Goal: Task Accomplishment & Management: Use online tool/utility

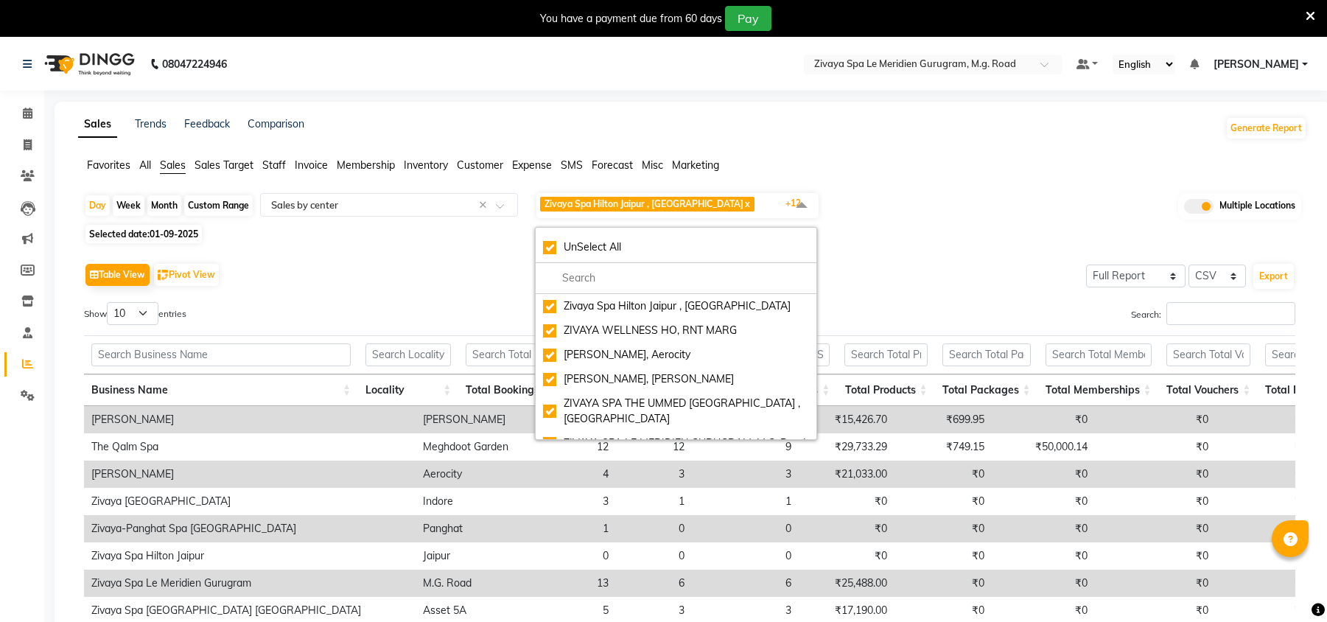
select select "full_report"
select select "csv"
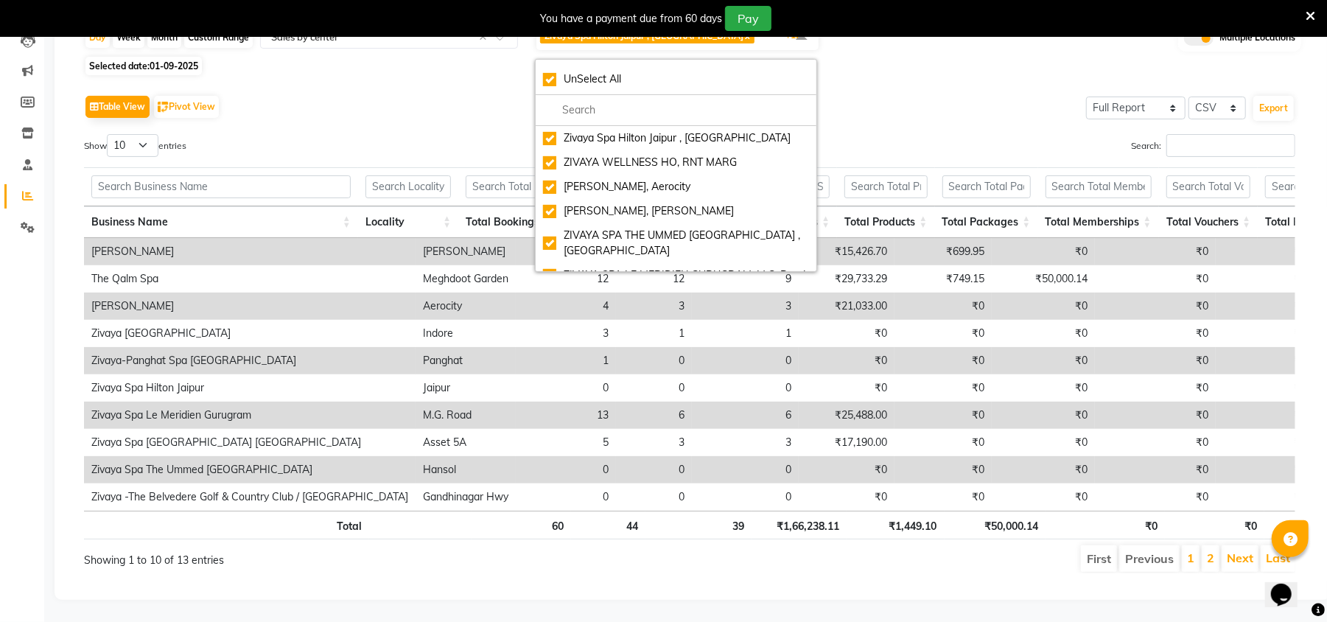
scroll to position [0, 461]
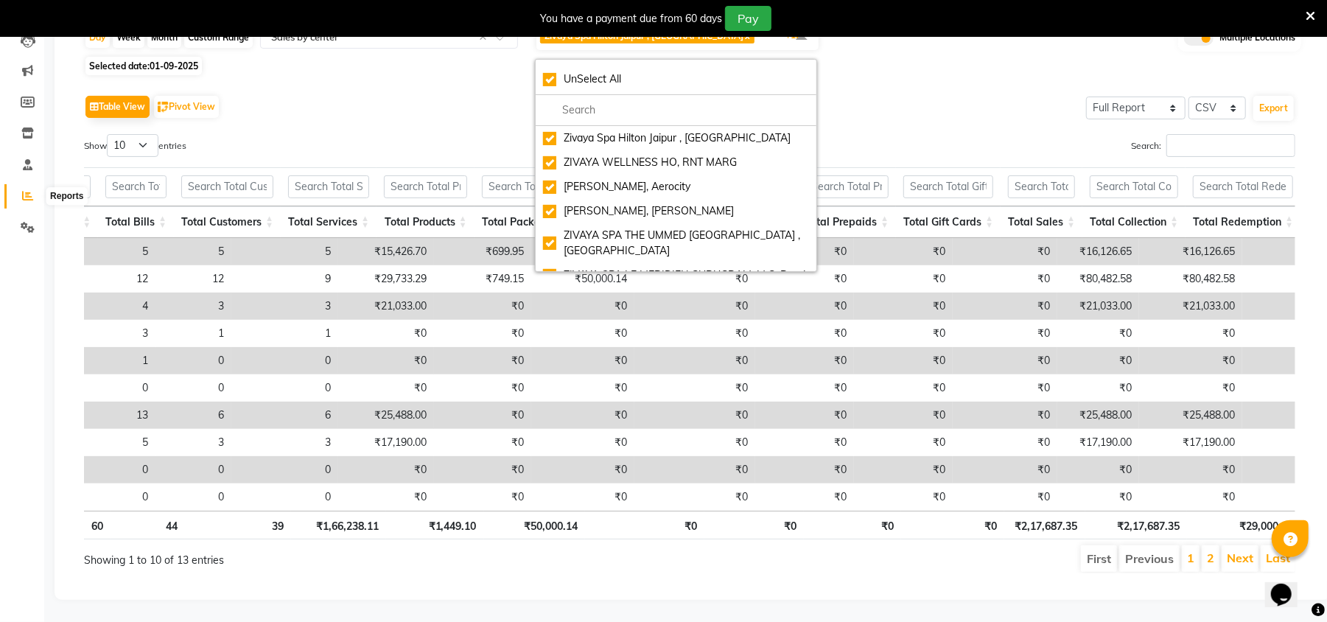
click at [31, 190] on icon at bounding box center [27, 195] width 11 height 11
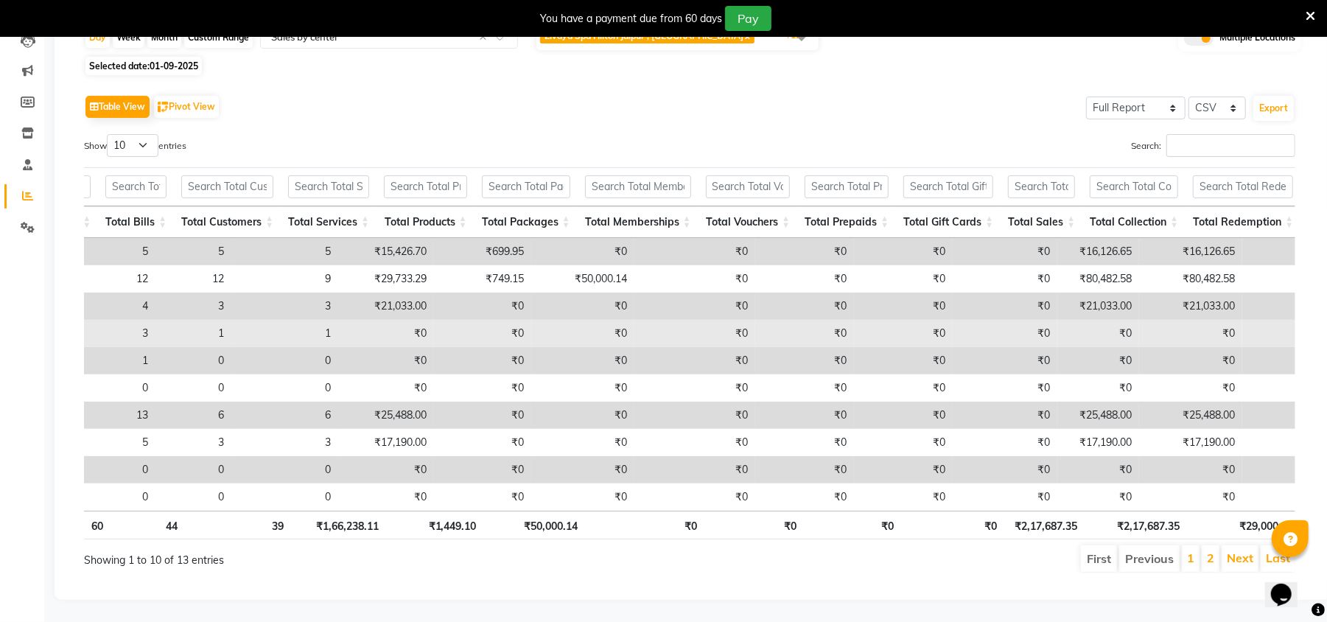
scroll to position [0, 378]
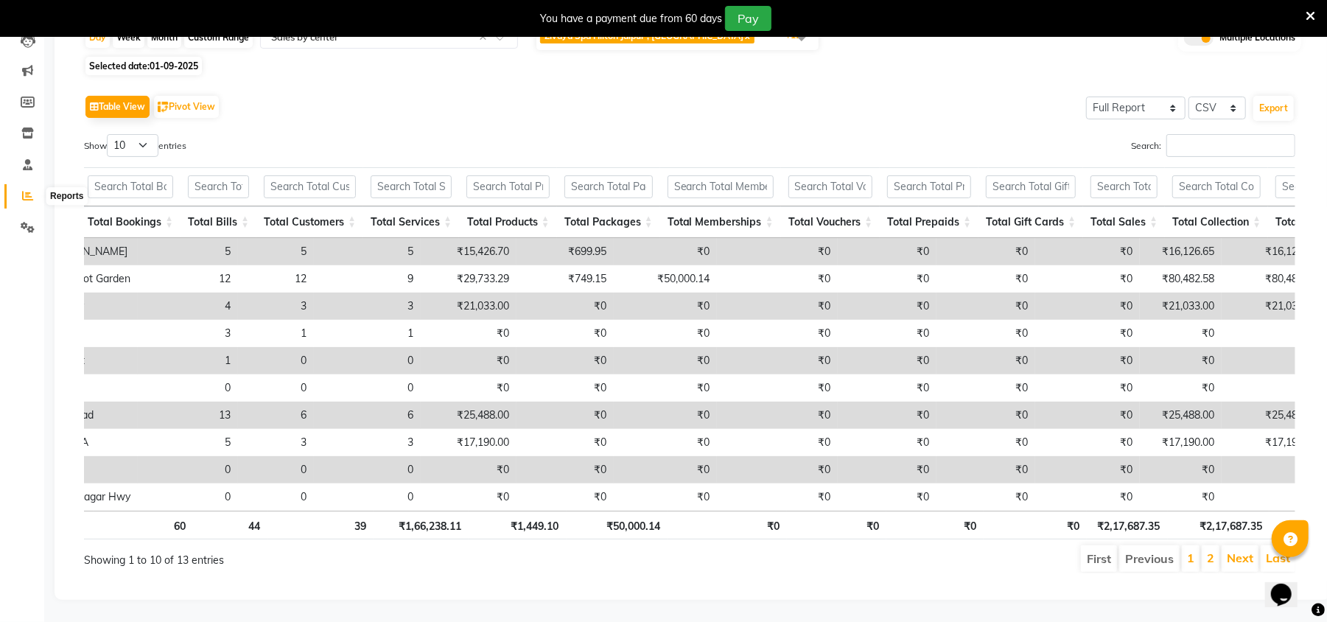
click at [29, 190] on icon at bounding box center [27, 195] width 11 height 11
click at [27, 190] on icon at bounding box center [27, 195] width 11 height 11
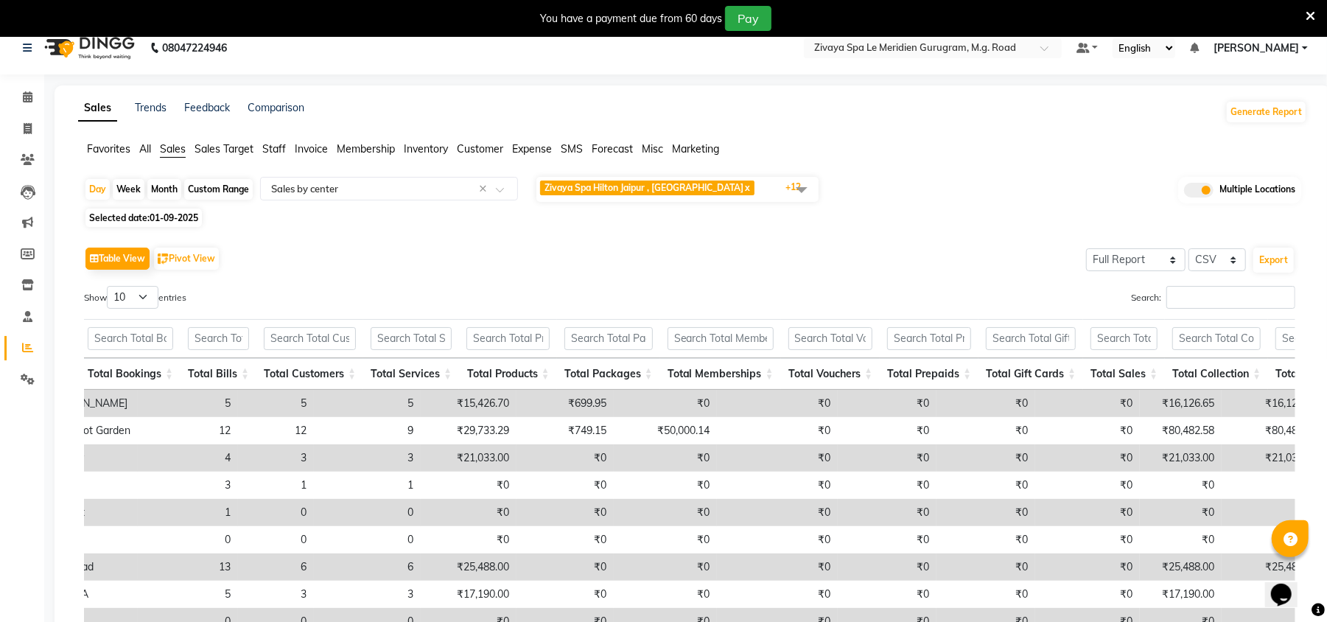
scroll to position [0, 0]
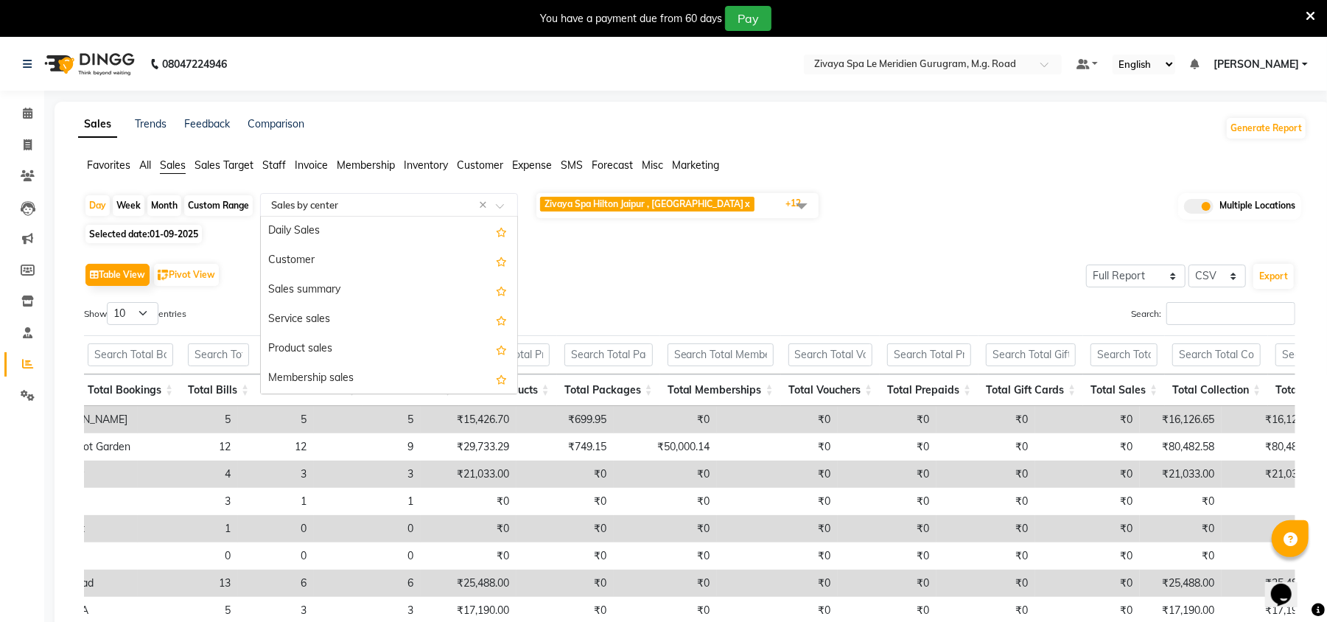
click at [293, 202] on input "text" at bounding box center [374, 204] width 212 height 15
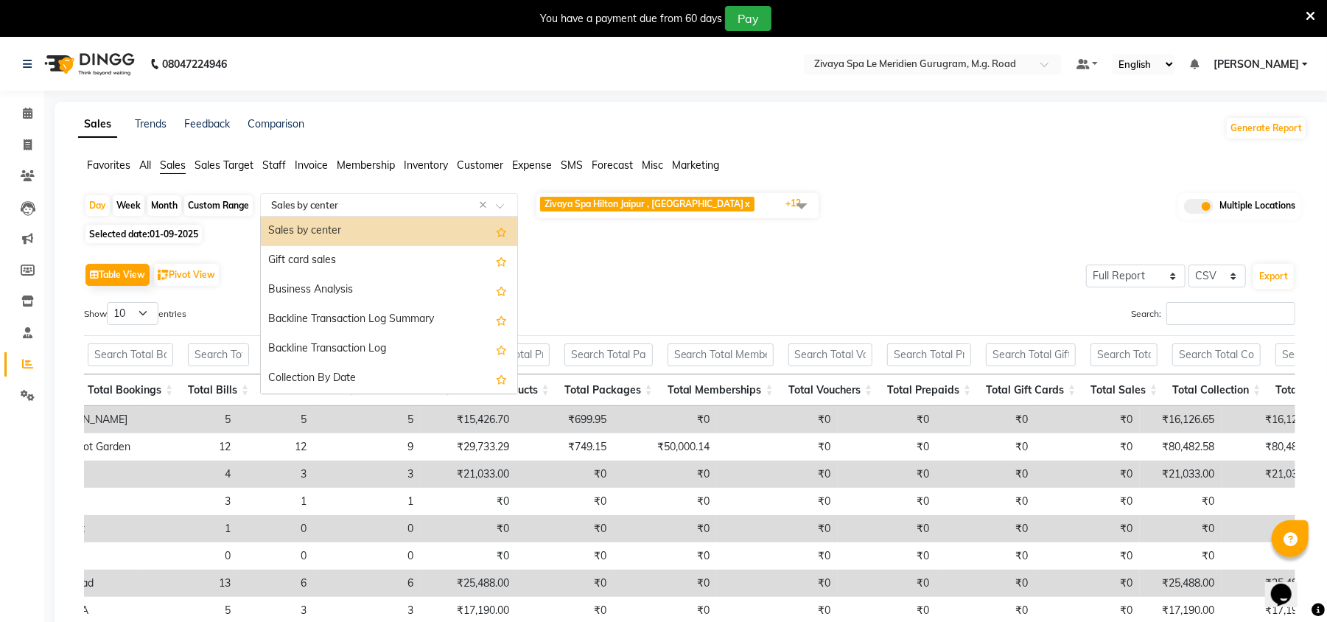
click at [158, 203] on div "Month" at bounding box center [164, 205] width 34 height 21
select select "9"
select select "2025"
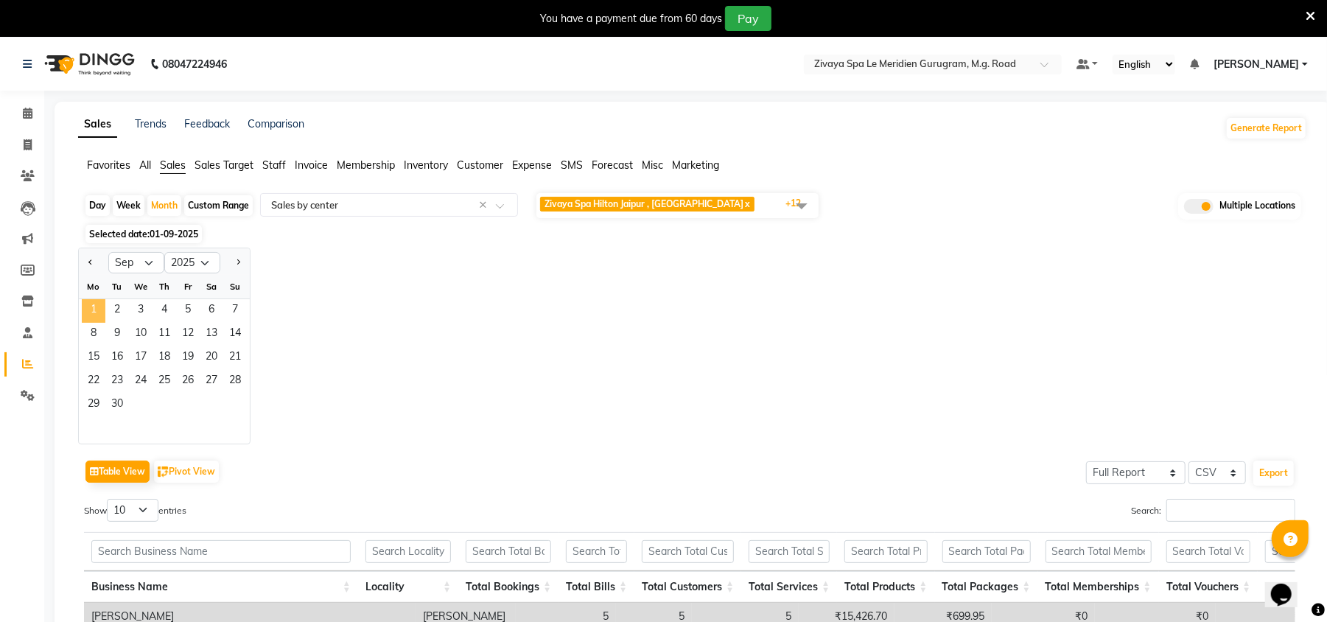
click at [92, 308] on span "1" at bounding box center [94, 311] width 24 height 24
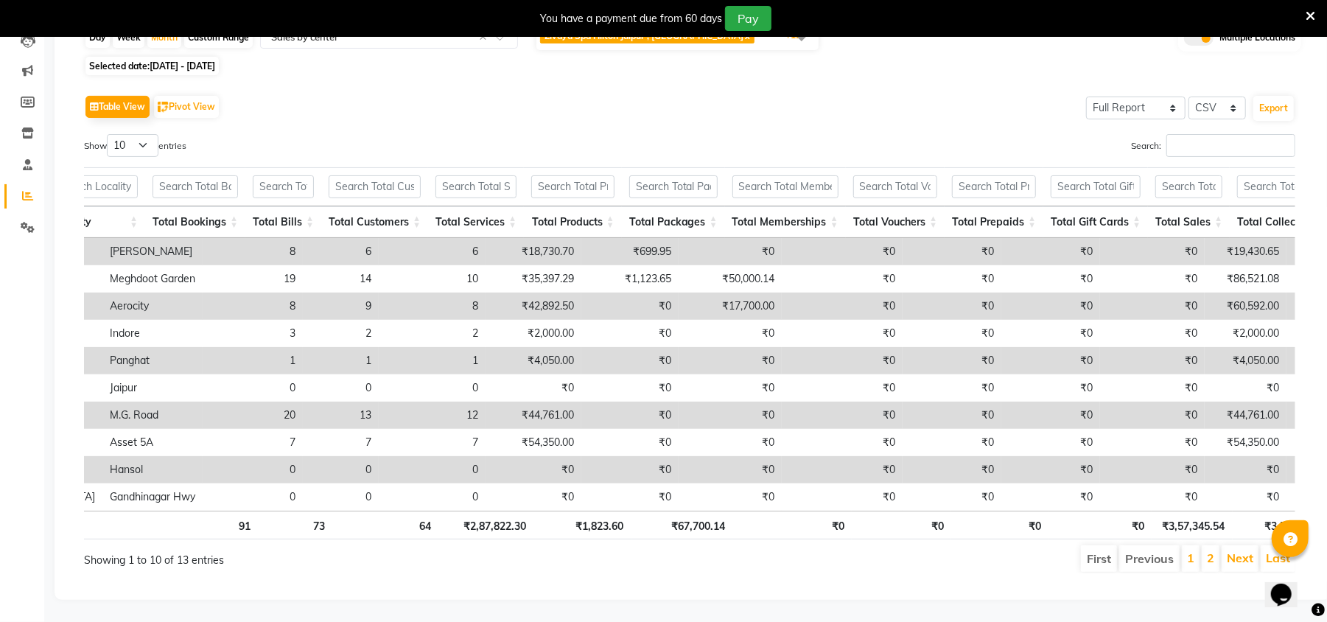
scroll to position [0, 0]
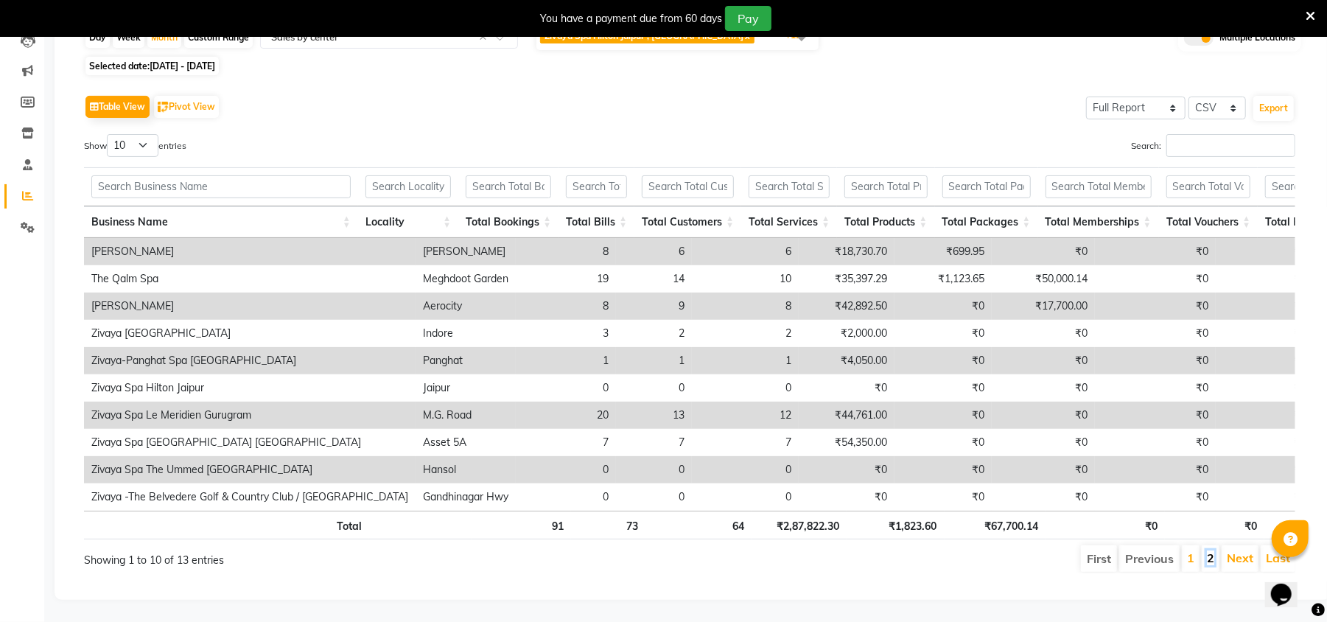
click at [1211, 550] on link "2" at bounding box center [1210, 557] width 7 height 15
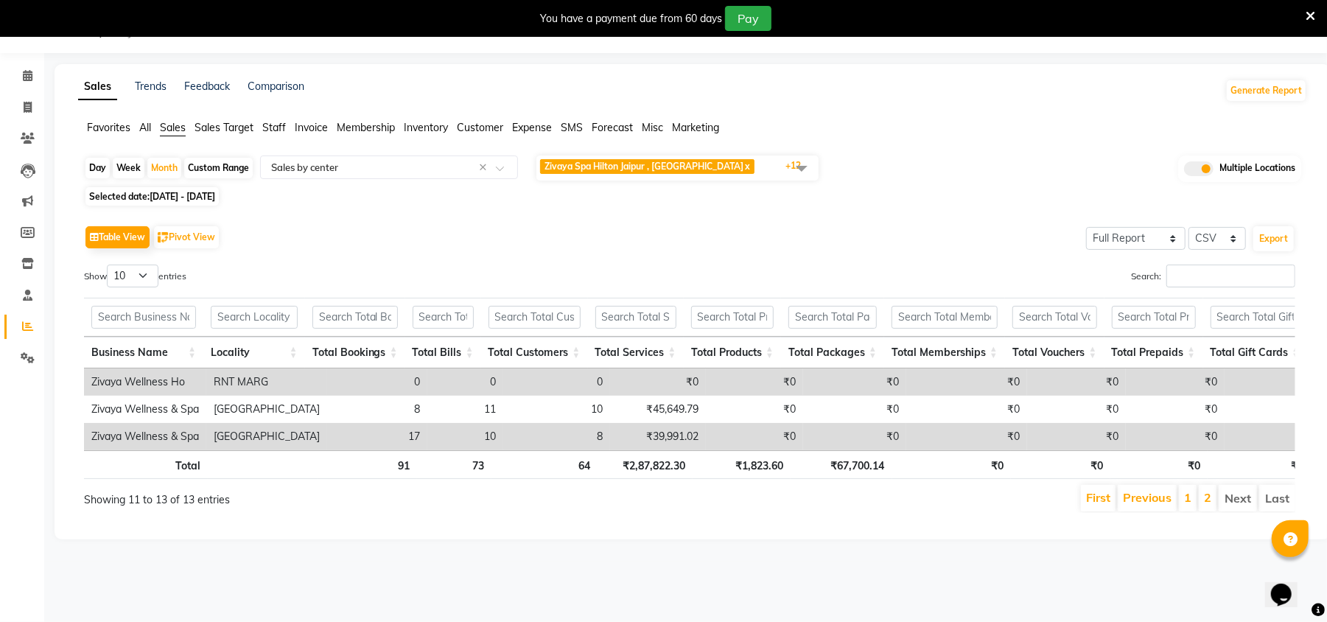
scroll to position [37, 0]
